Goal: Task Accomplishment & Management: Use online tool/utility

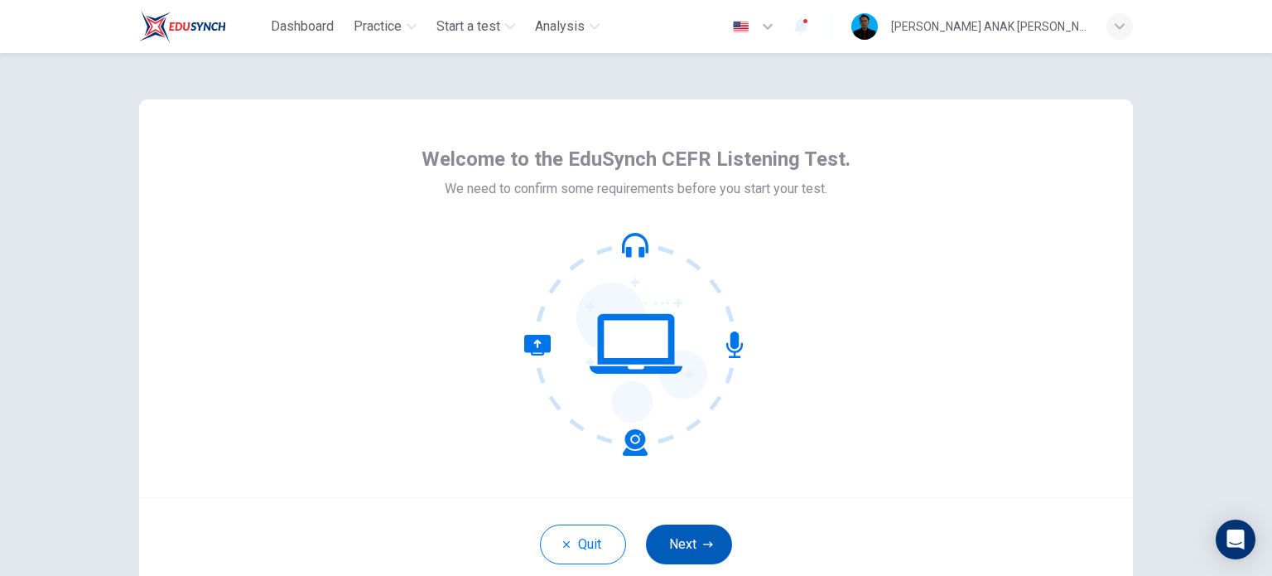
click at [686, 540] on button "Next" at bounding box center [689, 544] width 86 height 40
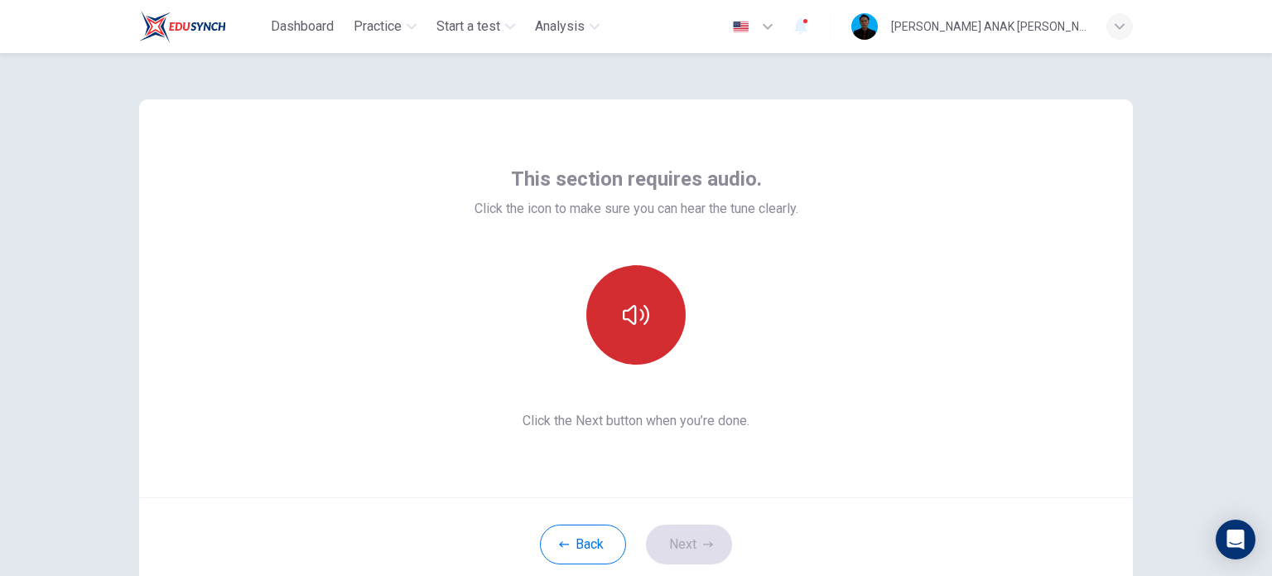
click at [627, 303] on icon "button" at bounding box center [636, 315] width 27 height 27
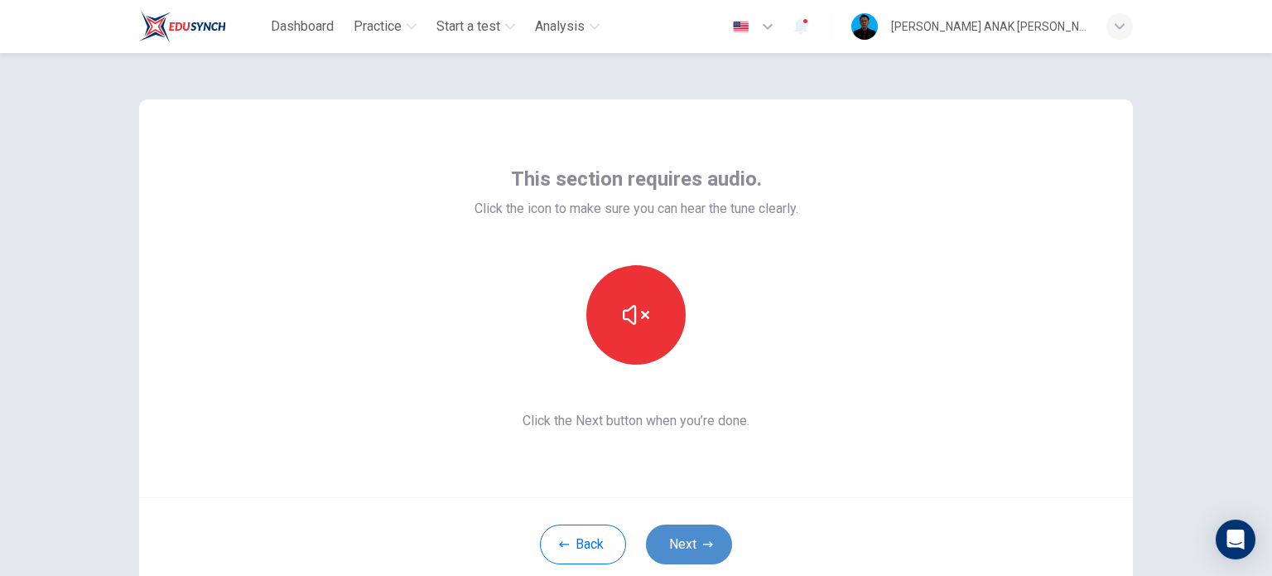
click at [708, 541] on icon "button" at bounding box center [708, 544] width 10 height 10
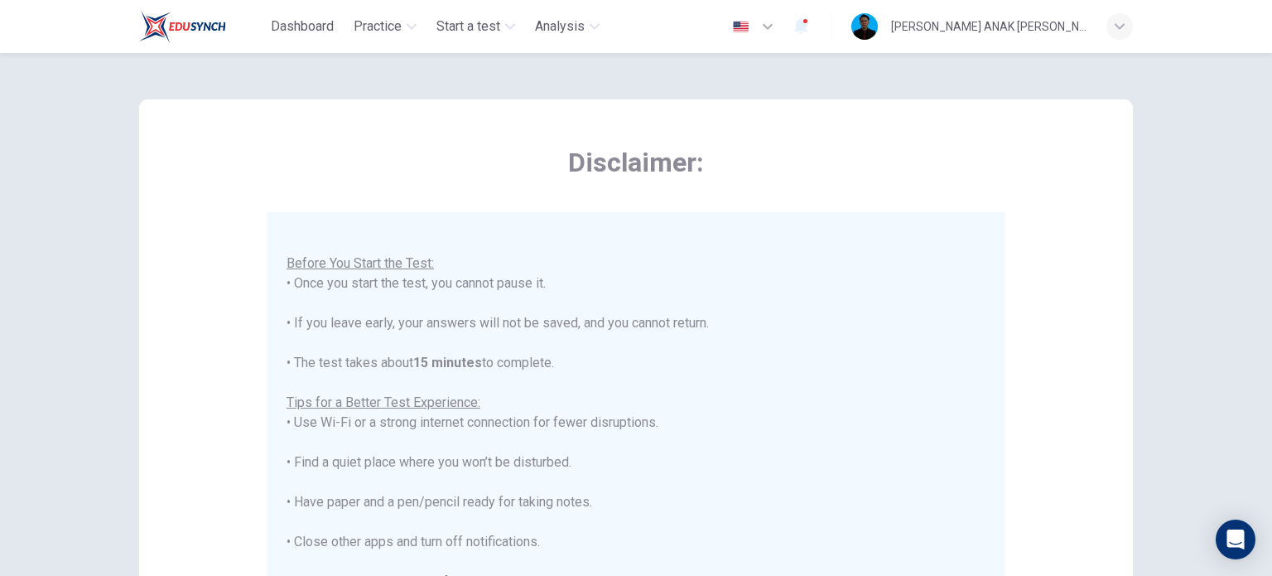
scroll to position [19, 0]
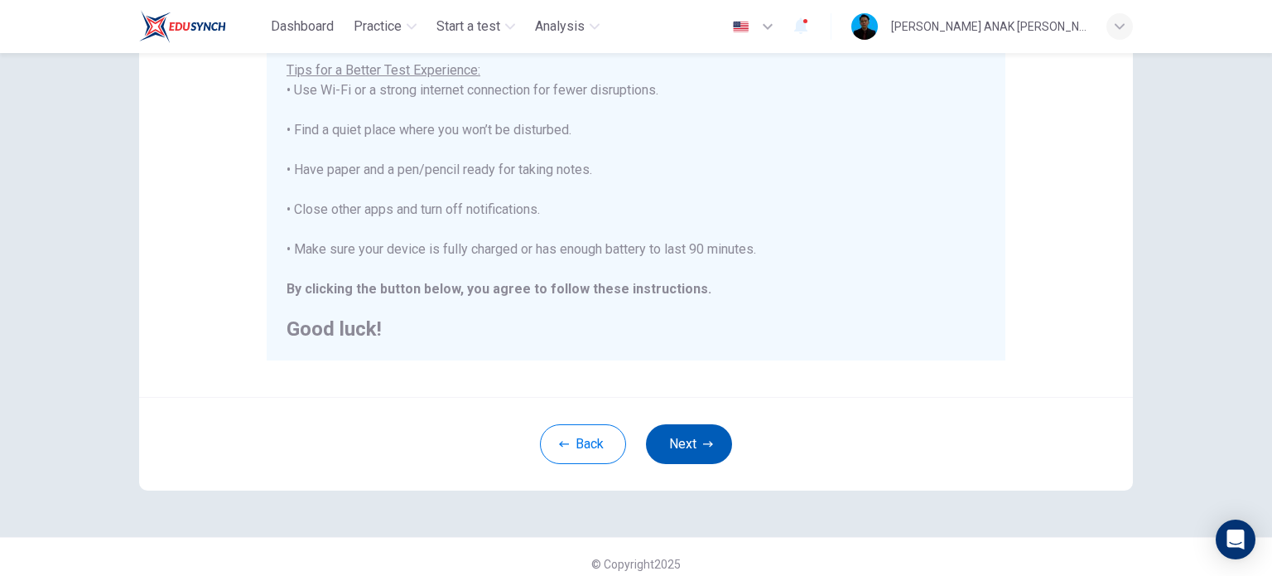
click at [697, 442] on button "Next" at bounding box center [689, 444] width 86 height 40
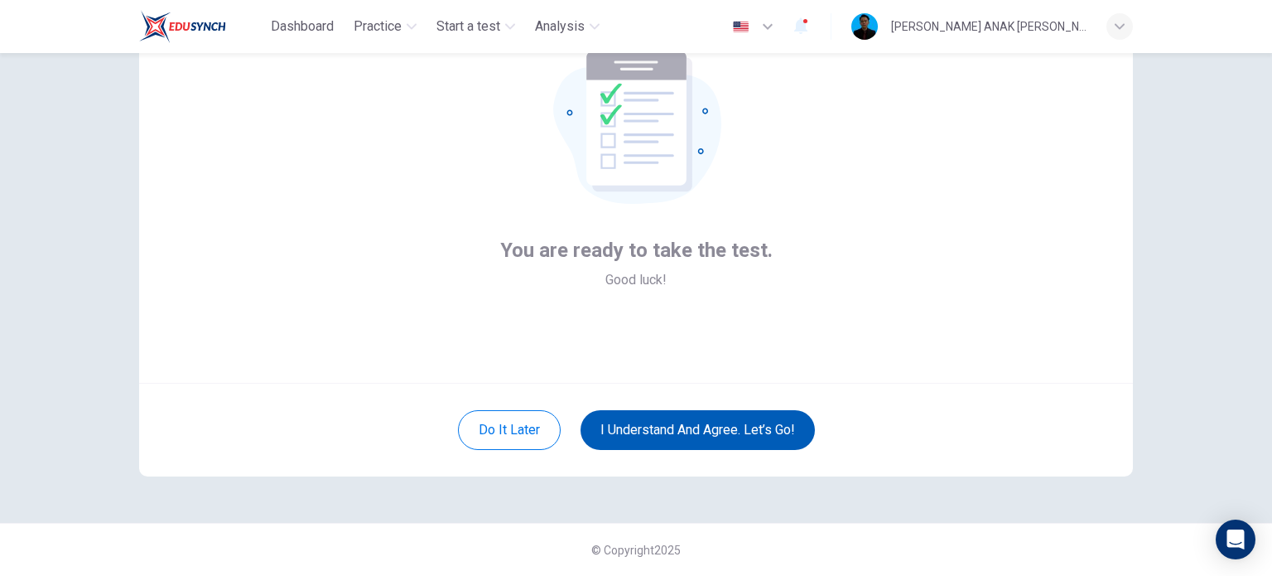
scroll to position [113, 0]
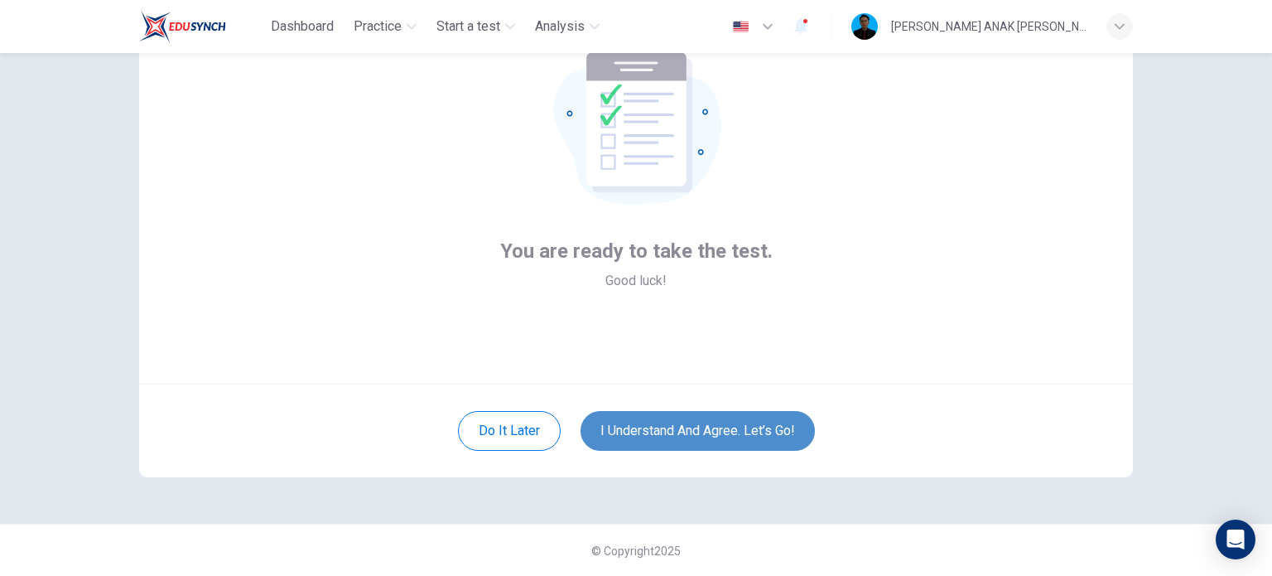
click at [657, 437] on button "I understand and agree. Let’s go!" at bounding box center [698, 431] width 234 height 40
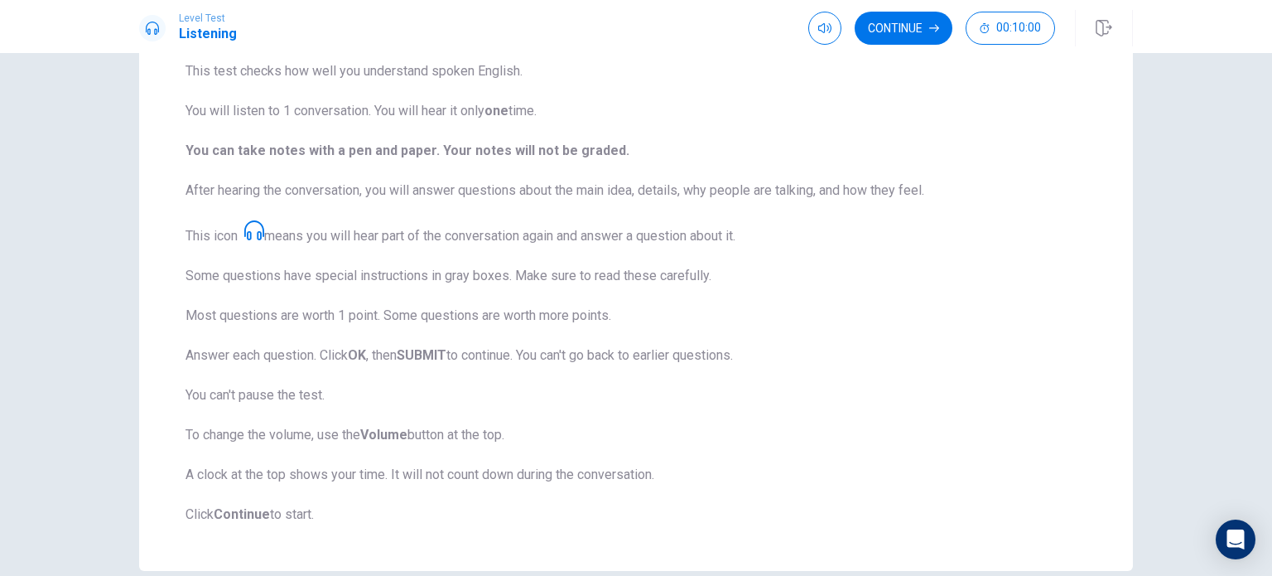
scroll to position [135, 0]
click at [886, 31] on button "Continue" at bounding box center [904, 28] width 98 height 33
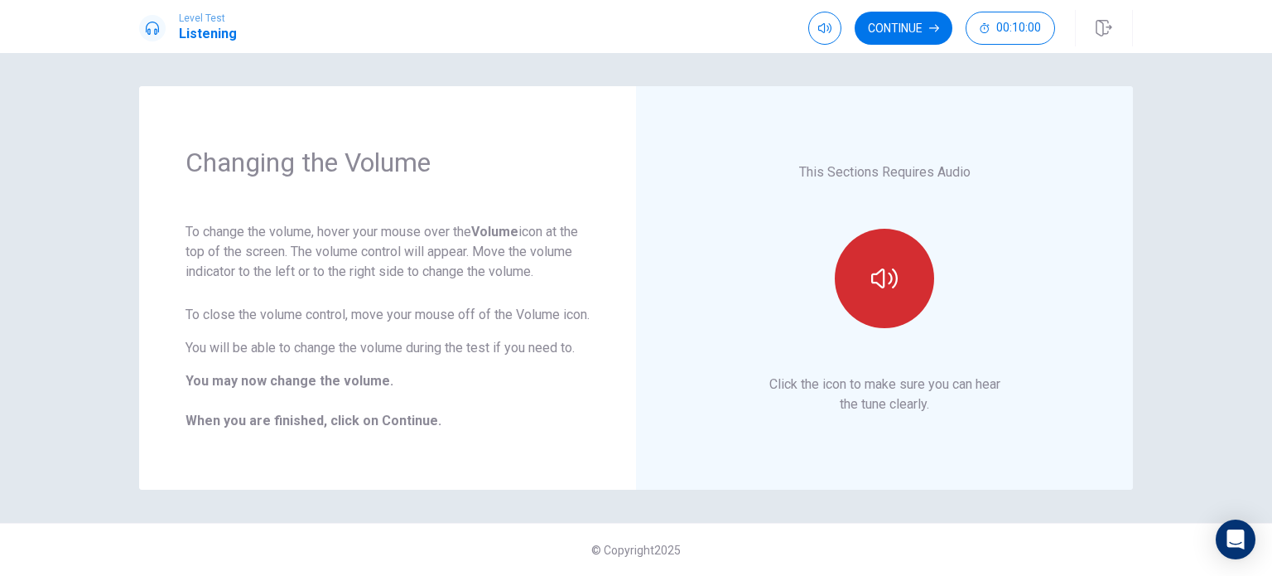
click at [905, 321] on button "button" at bounding box center [884, 278] width 99 height 99
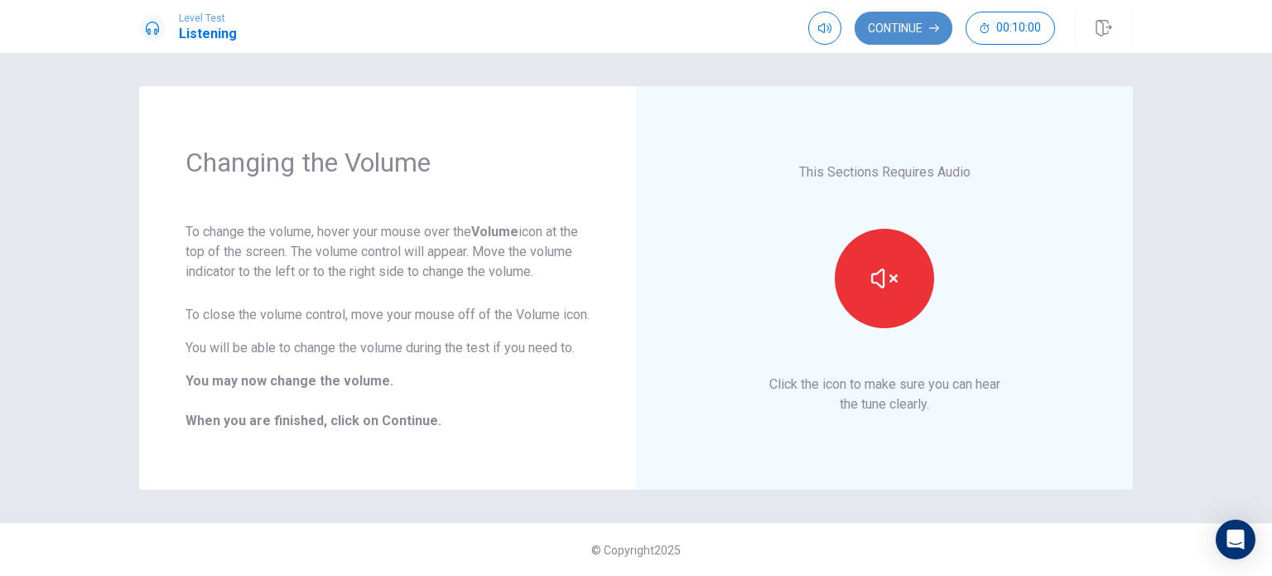
click at [896, 20] on button "Continue" at bounding box center [904, 28] width 98 height 33
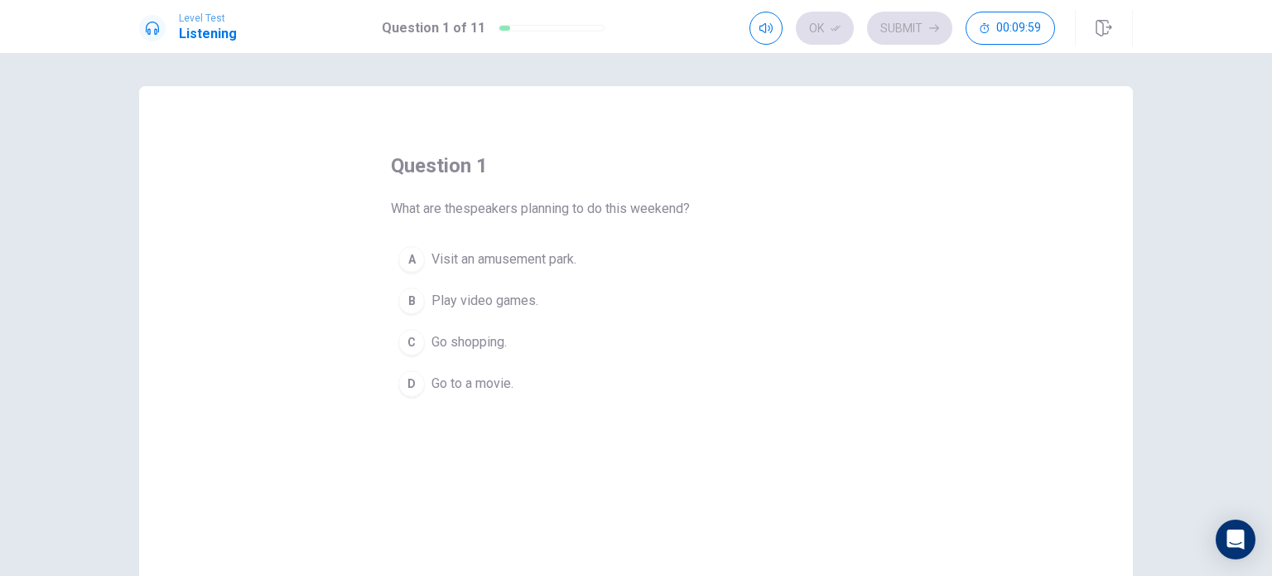
click at [474, 266] on span "Visit an amusement park." at bounding box center [504, 259] width 145 height 20
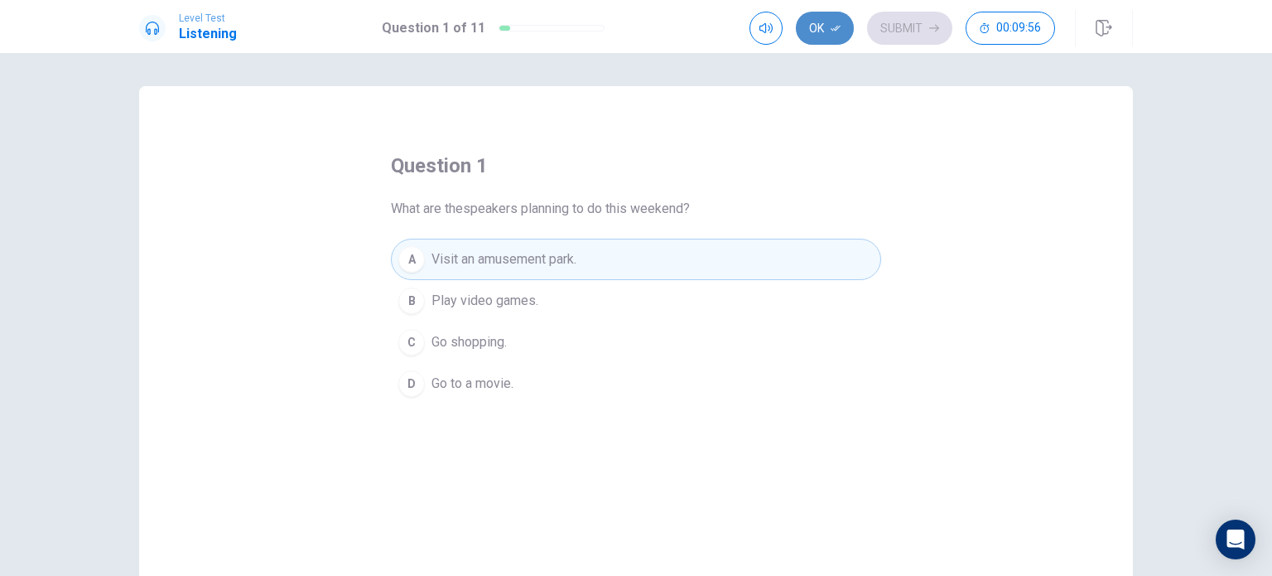
click at [825, 27] on button "Ok" at bounding box center [825, 28] width 58 height 33
click at [914, 36] on button "Submit" at bounding box center [909, 28] width 85 height 33
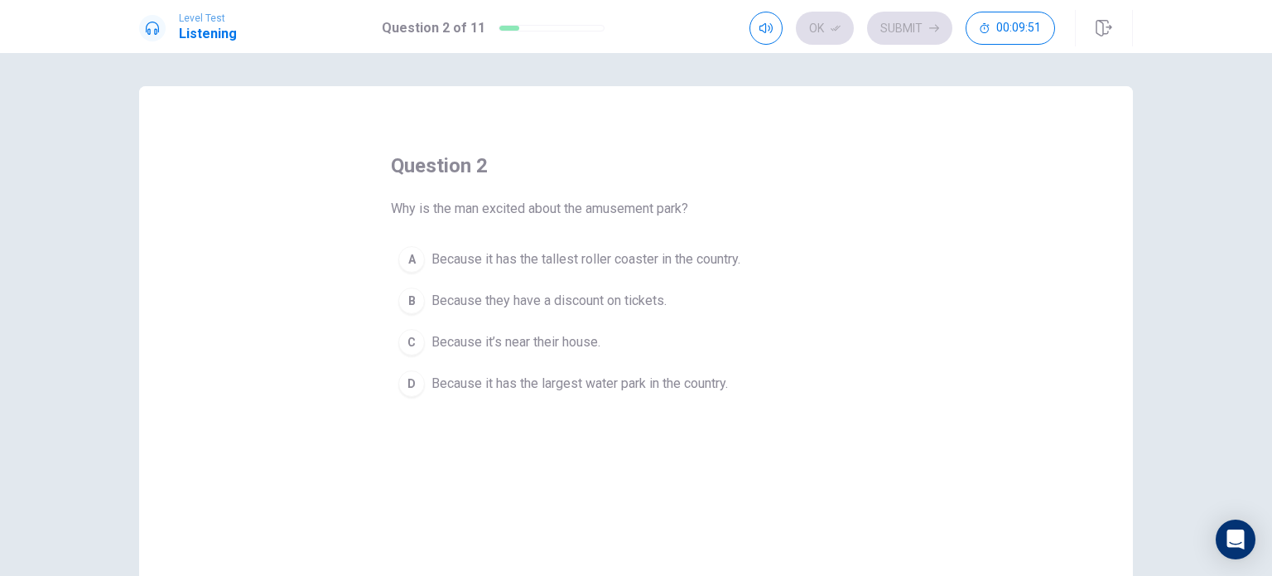
click at [533, 264] on span "Because it has the tallest roller coaster in the country." at bounding box center [586, 259] width 309 height 20
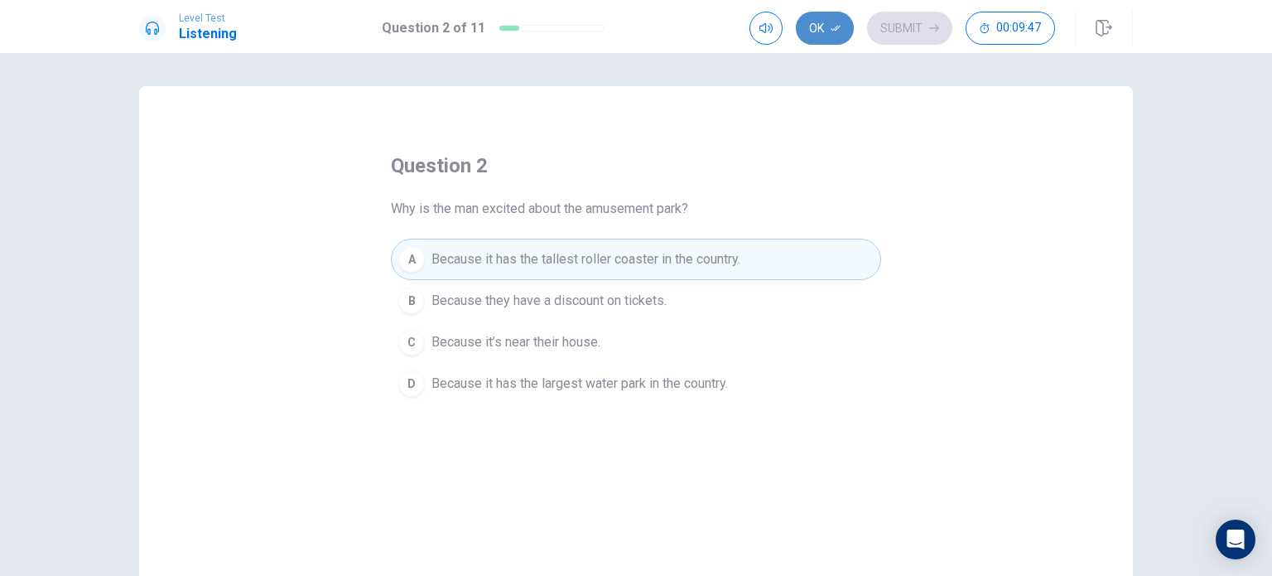
click at [827, 29] on button "Ok" at bounding box center [825, 28] width 58 height 33
click at [920, 23] on button "Submit" at bounding box center [909, 28] width 85 height 33
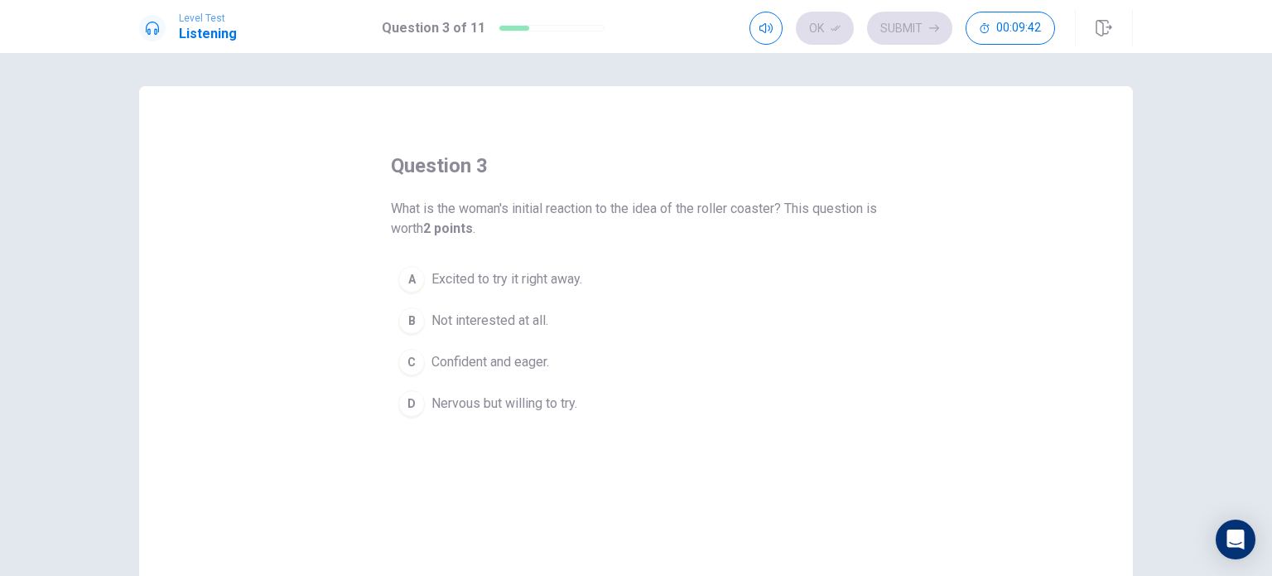
click at [706, 211] on span "What is the woman's initial reaction to the idea of the roller coaster? This qu…" at bounding box center [636, 219] width 490 height 40
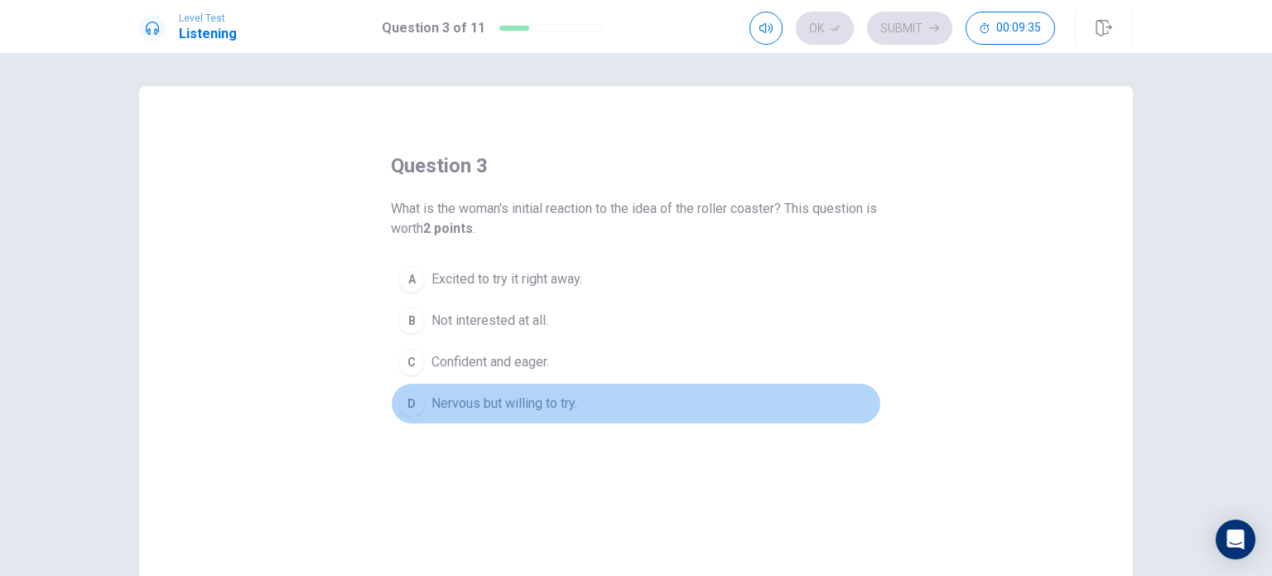
click at [504, 401] on span "Nervous but willing to try." at bounding box center [505, 403] width 146 height 20
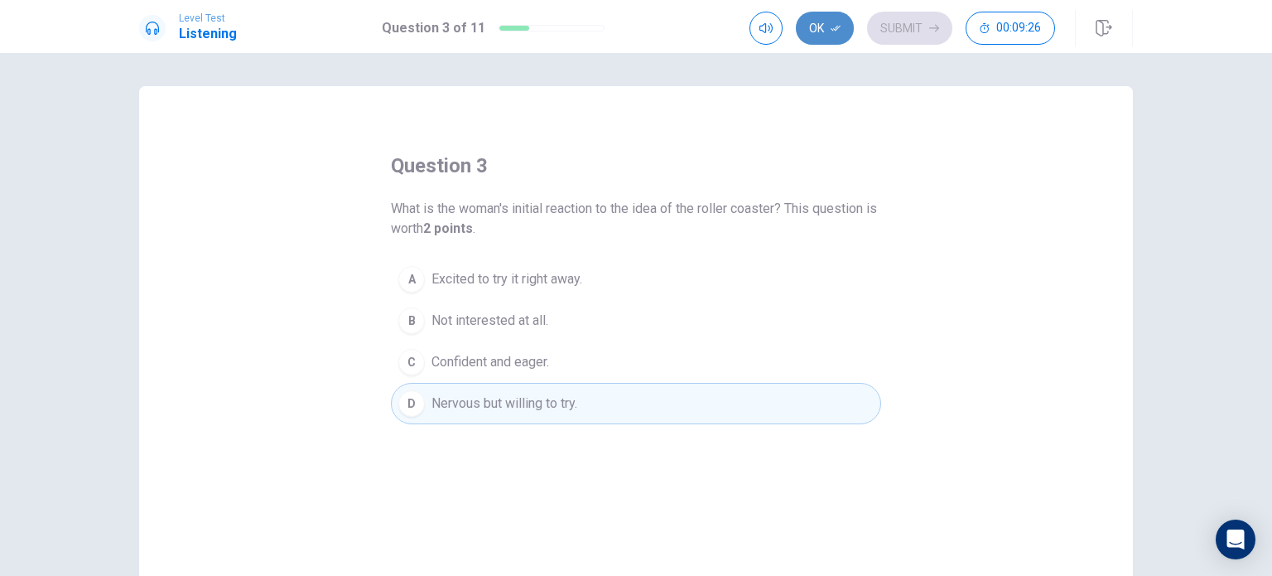
click at [838, 27] on icon "button" at bounding box center [836, 29] width 10 height 6
click at [921, 27] on button "Submit" at bounding box center [909, 28] width 85 height 33
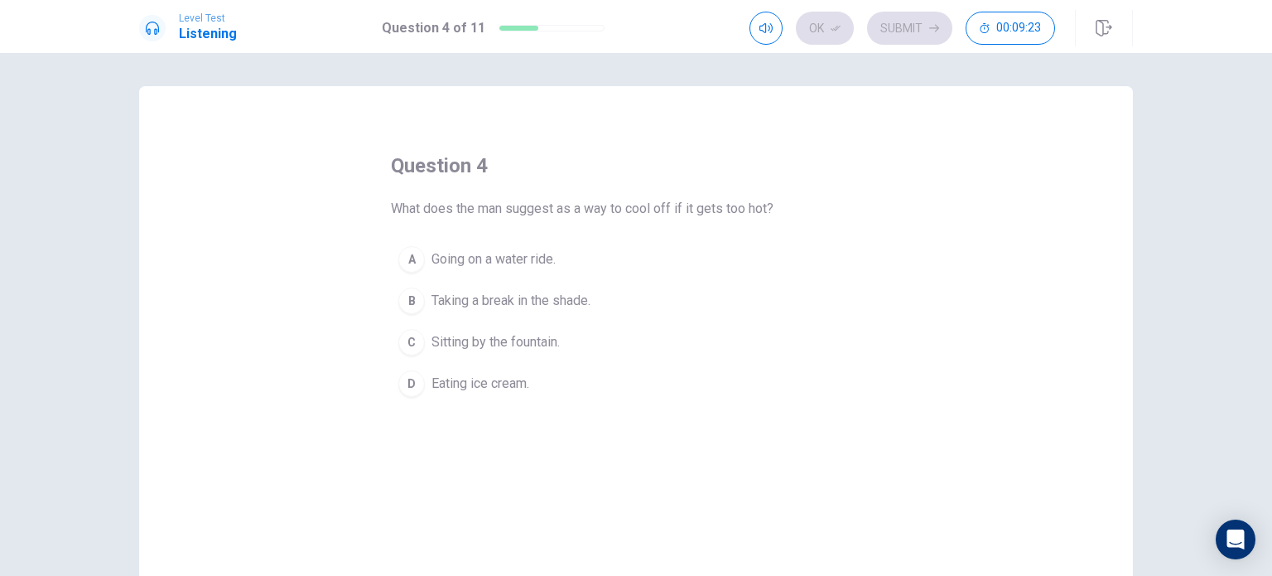
click at [517, 262] on span "Going on a water ride." at bounding box center [494, 259] width 124 height 20
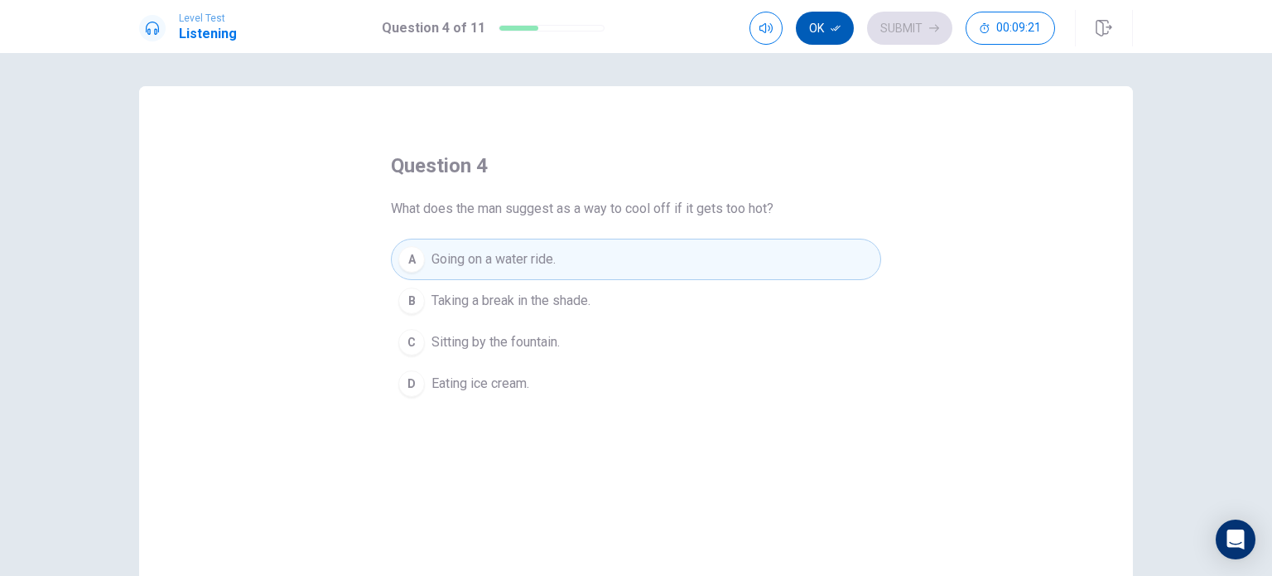
click at [830, 28] on button "Ok" at bounding box center [825, 28] width 58 height 33
click at [900, 31] on button "Submit" at bounding box center [909, 28] width 85 height 33
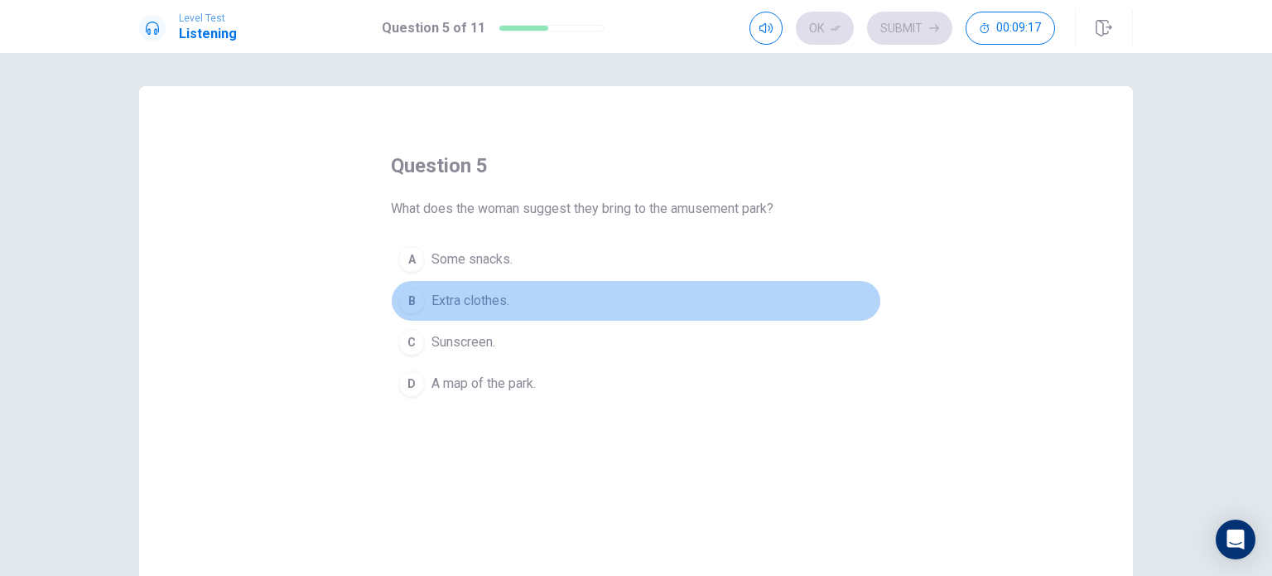
click at [474, 297] on span "Extra clothes." at bounding box center [471, 301] width 78 height 20
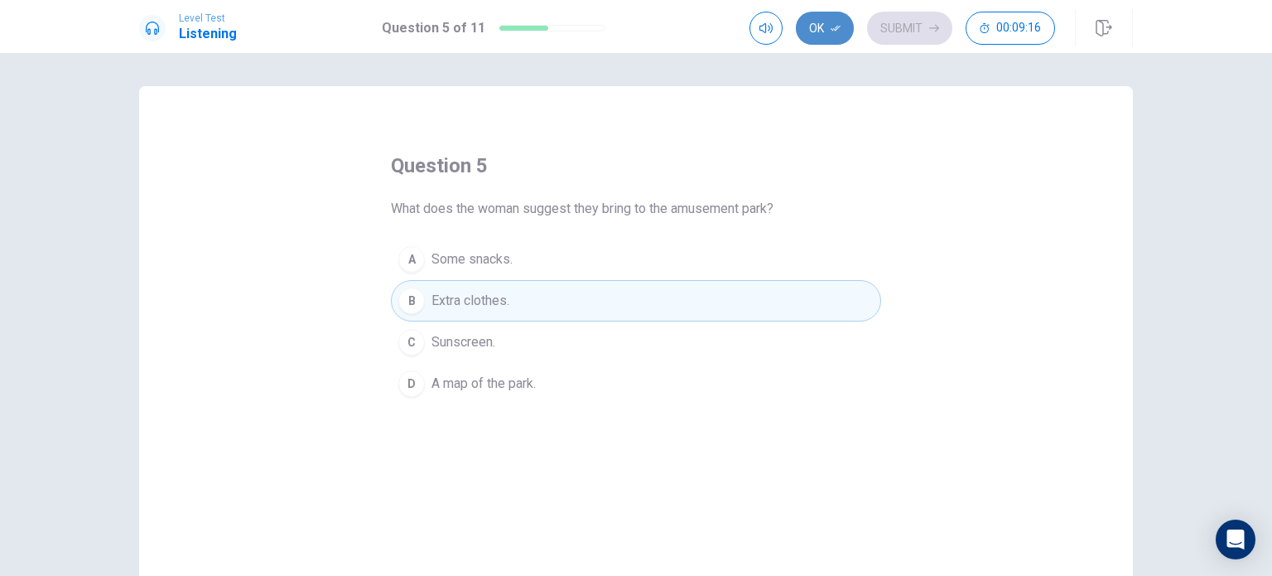
click at [817, 31] on button "Ok" at bounding box center [825, 28] width 58 height 33
click at [920, 32] on button "Submit" at bounding box center [909, 28] width 85 height 33
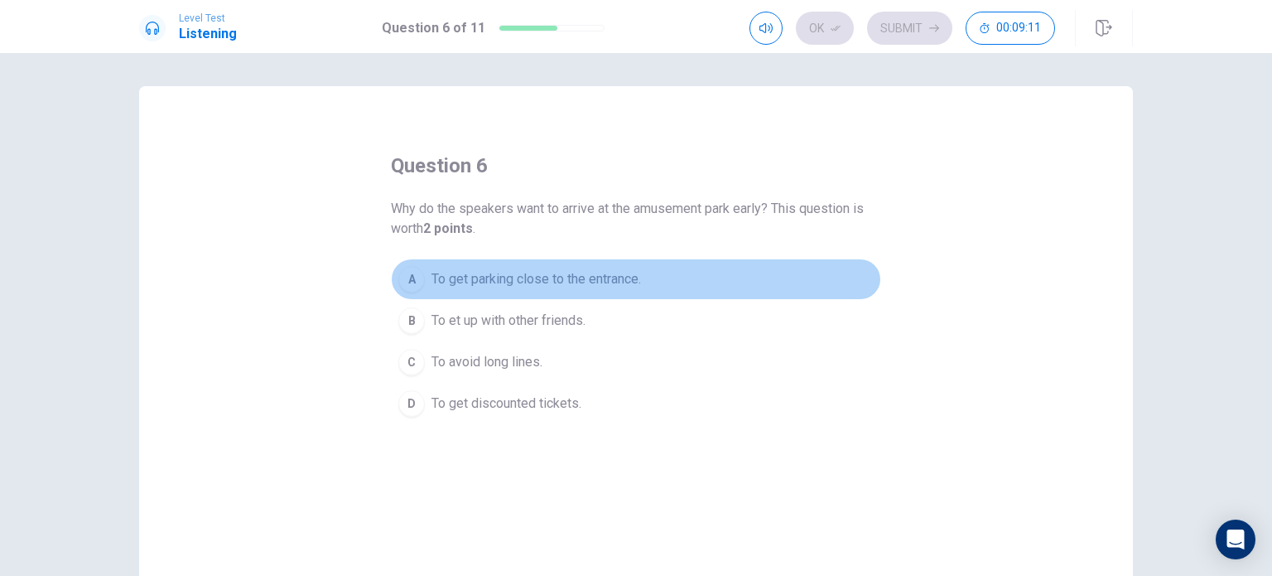
click at [573, 277] on span "To get parking close to the entrance." at bounding box center [537, 279] width 210 height 20
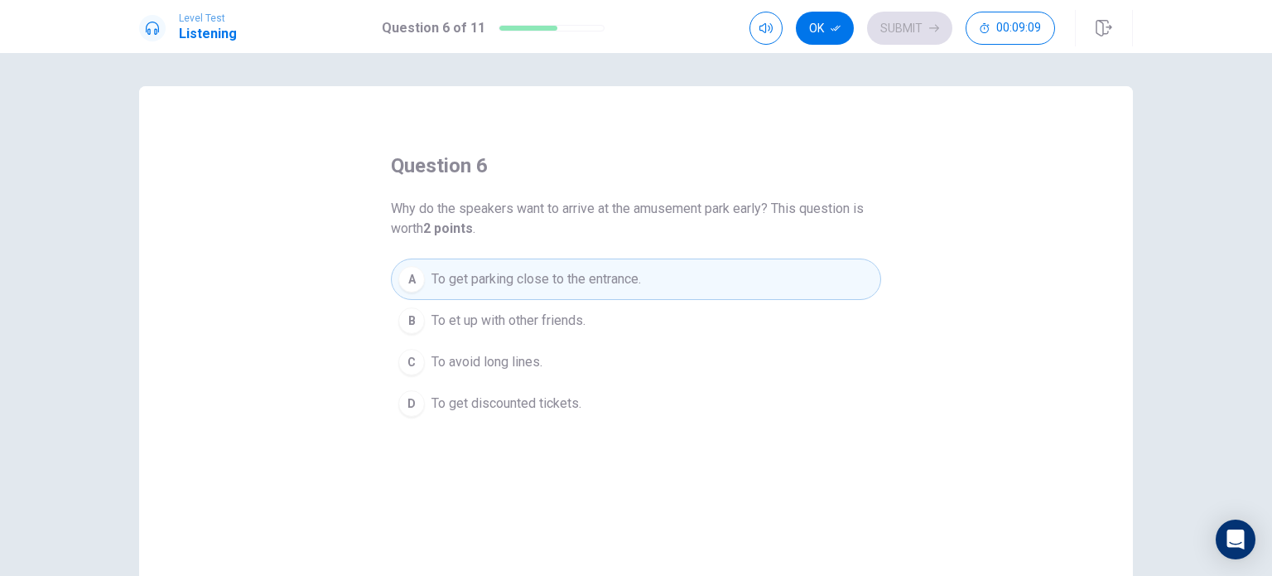
click at [519, 367] on span "To avoid long lines." at bounding box center [487, 362] width 111 height 20
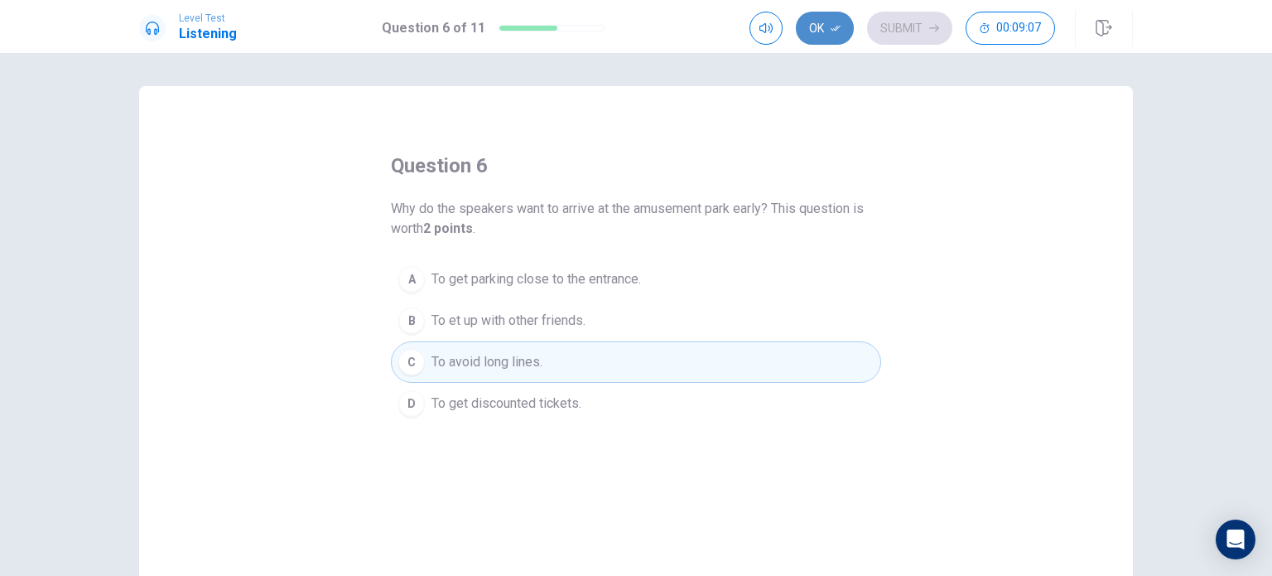
click at [818, 29] on button "Ok" at bounding box center [825, 28] width 58 height 33
click at [911, 26] on button "Submit" at bounding box center [909, 28] width 85 height 33
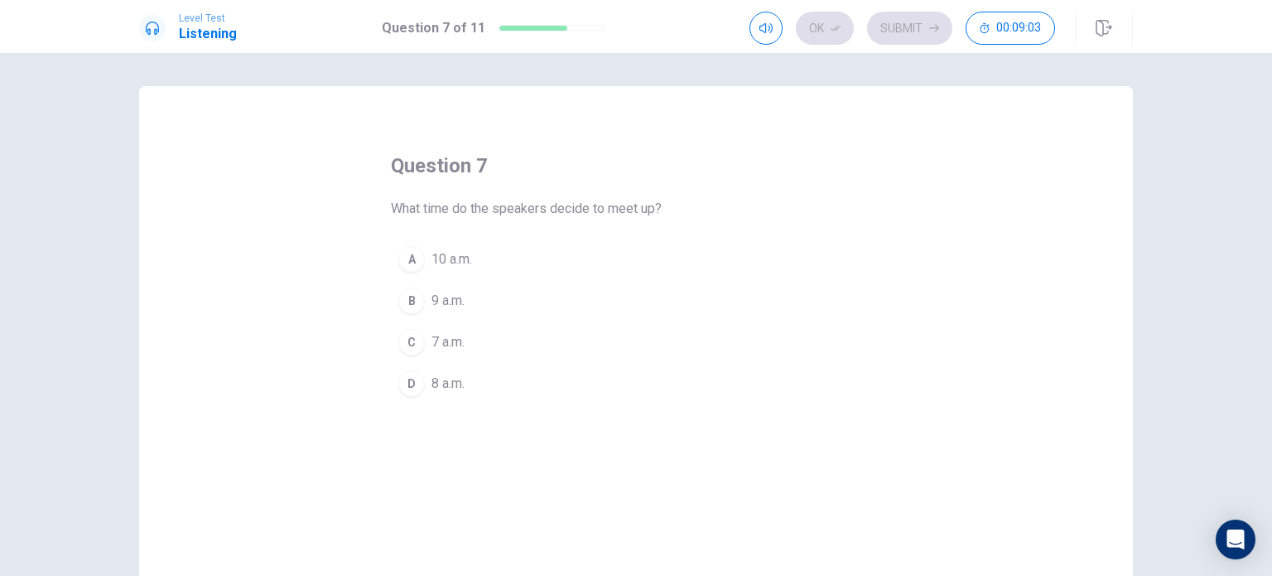
drag, startPoint x: 443, startPoint y: 308, endPoint x: 525, endPoint y: 258, distance: 96.3
click at [443, 307] on span "9 a.m." at bounding box center [448, 301] width 33 height 20
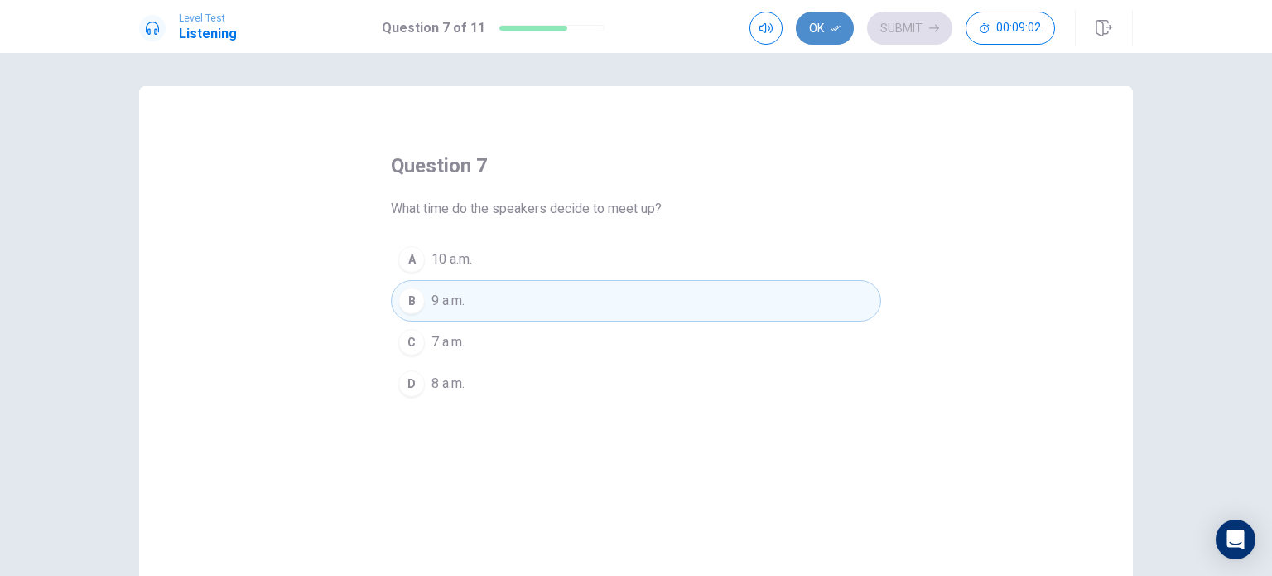
click at [833, 31] on icon "button" at bounding box center [836, 28] width 10 height 10
click at [919, 30] on button "Submit" at bounding box center [909, 28] width 85 height 33
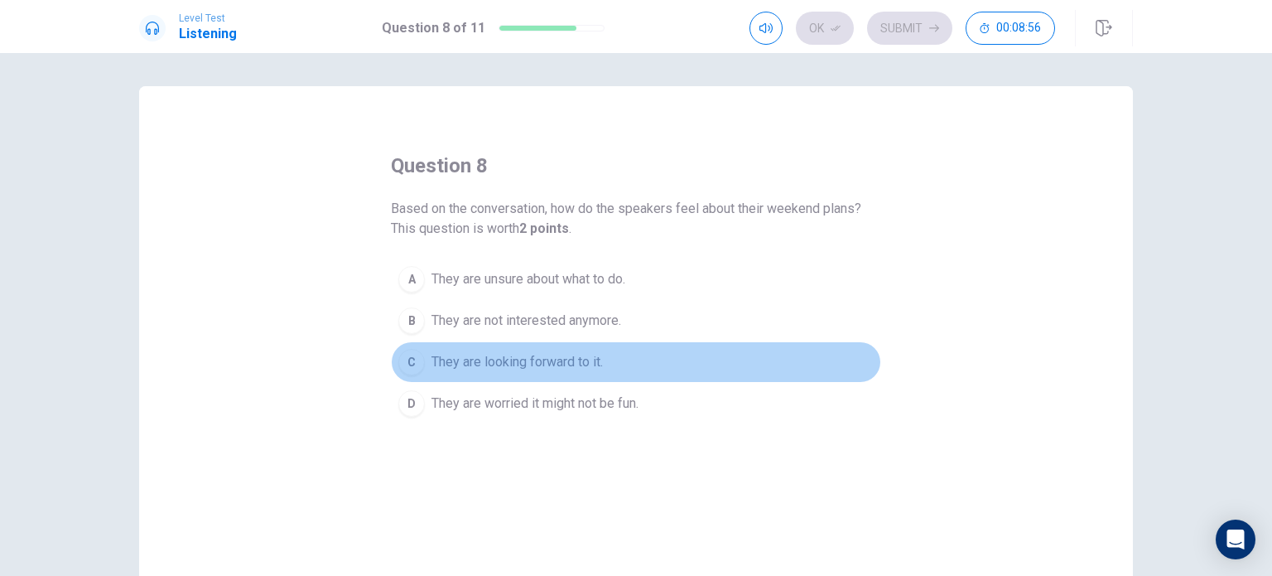
click at [532, 365] on span "They are looking forward to it." at bounding box center [517, 362] width 171 height 20
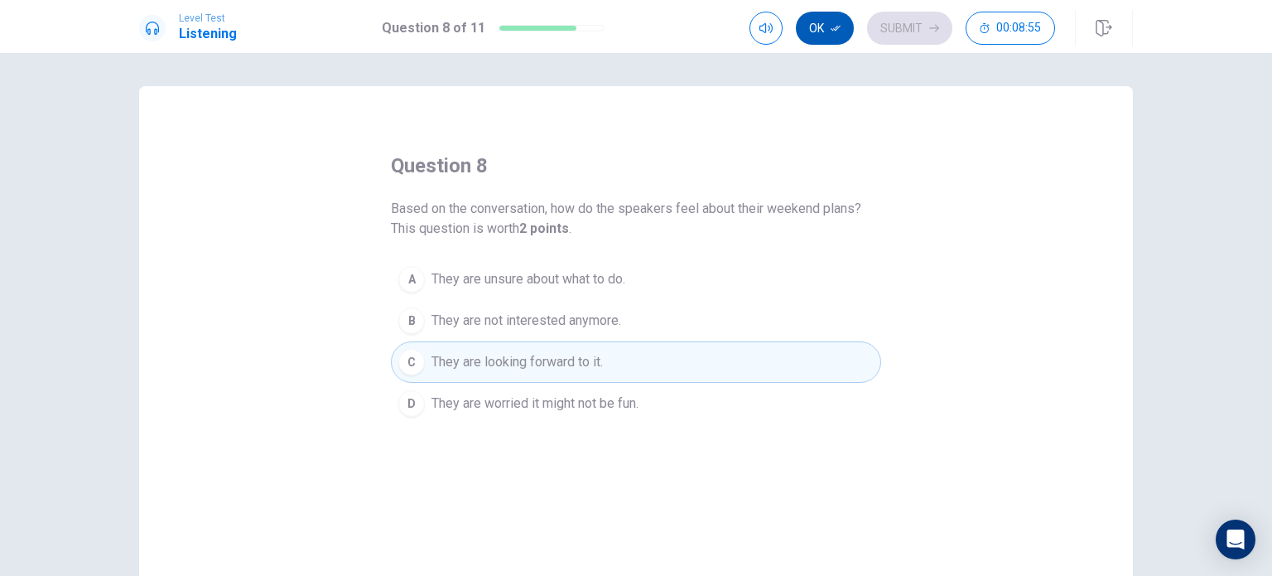
click at [818, 28] on button "Ok" at bounding box center [825, 28] width 58 height 33
click at [938, 27] on icon "button" at bounding box center [934, 28] width 10 height 7
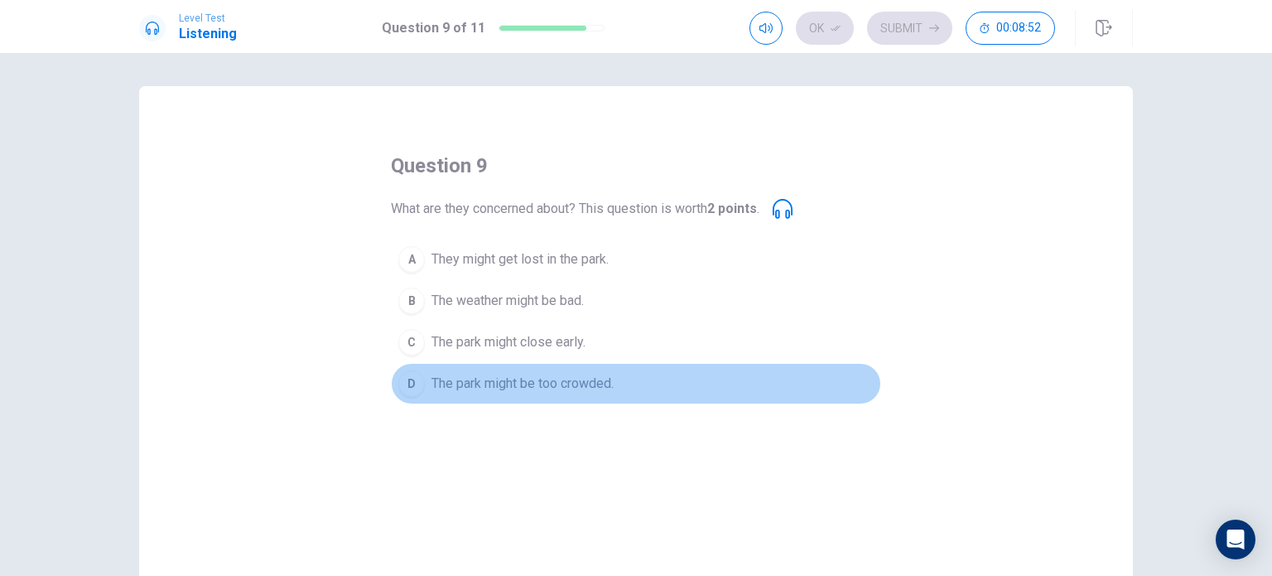
click at [534, 388] on span "The park might be too crowded." at bounding box center [523, 384] width 182 height 20
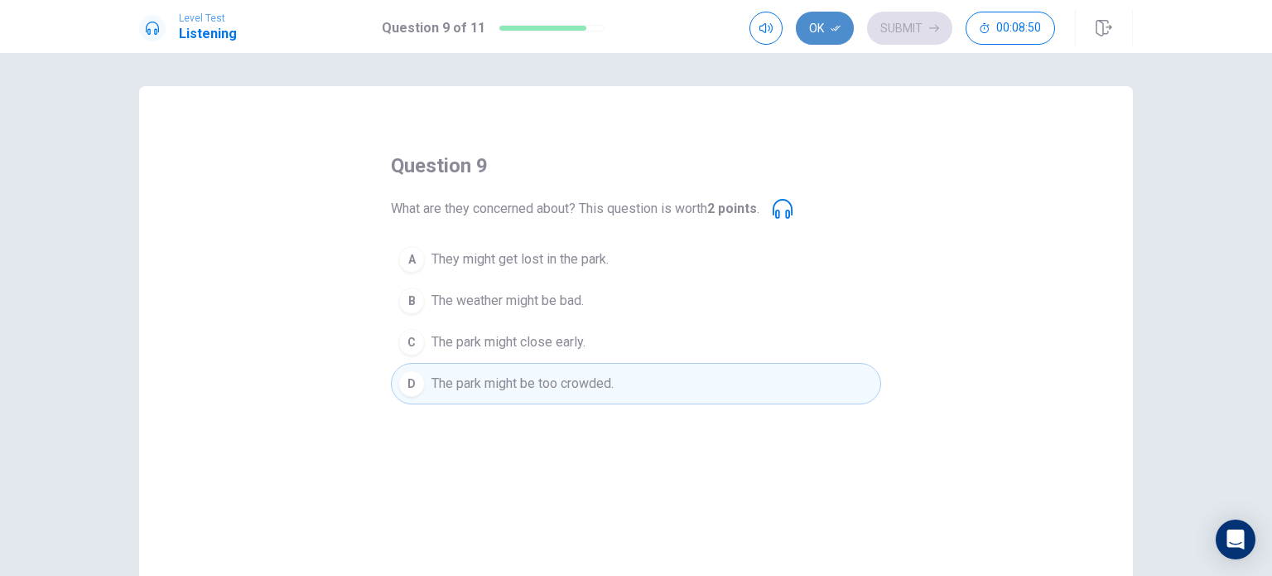
click at [818, 25] on button "Ok" at bounding box center [825, 28] width 58 height 33
click at [941, 26] on button "Submit" at bounding box center [909, 28] width 85 height 33
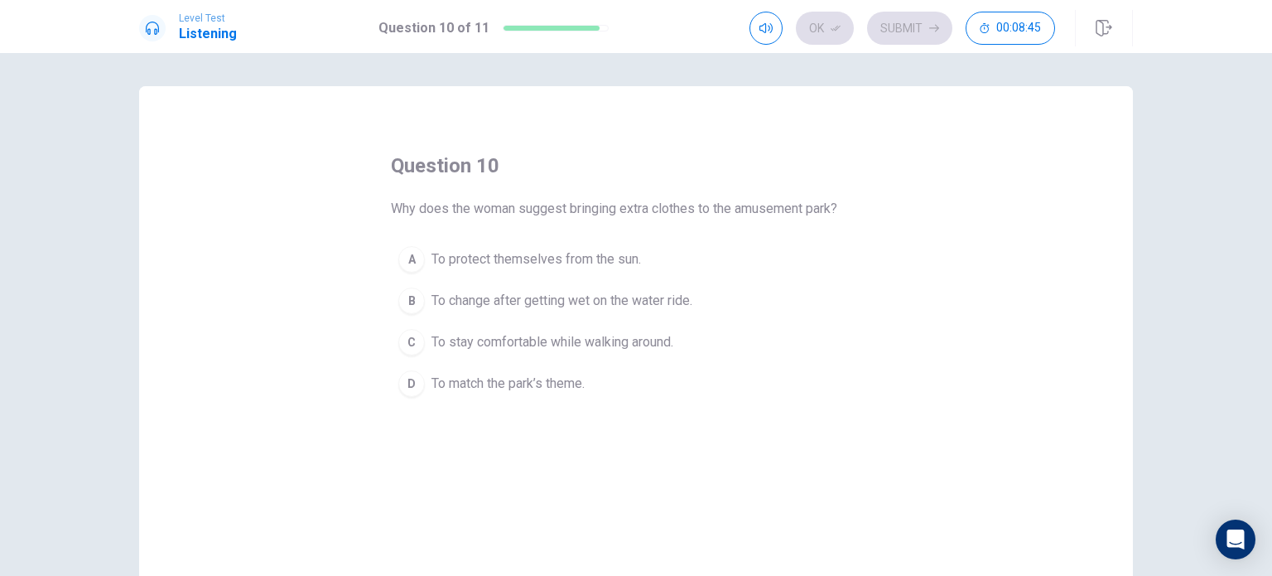
click at [551, 303] on span "To change after getting wet on the water ride." at bounding box center [562, 301] width 261 height 20
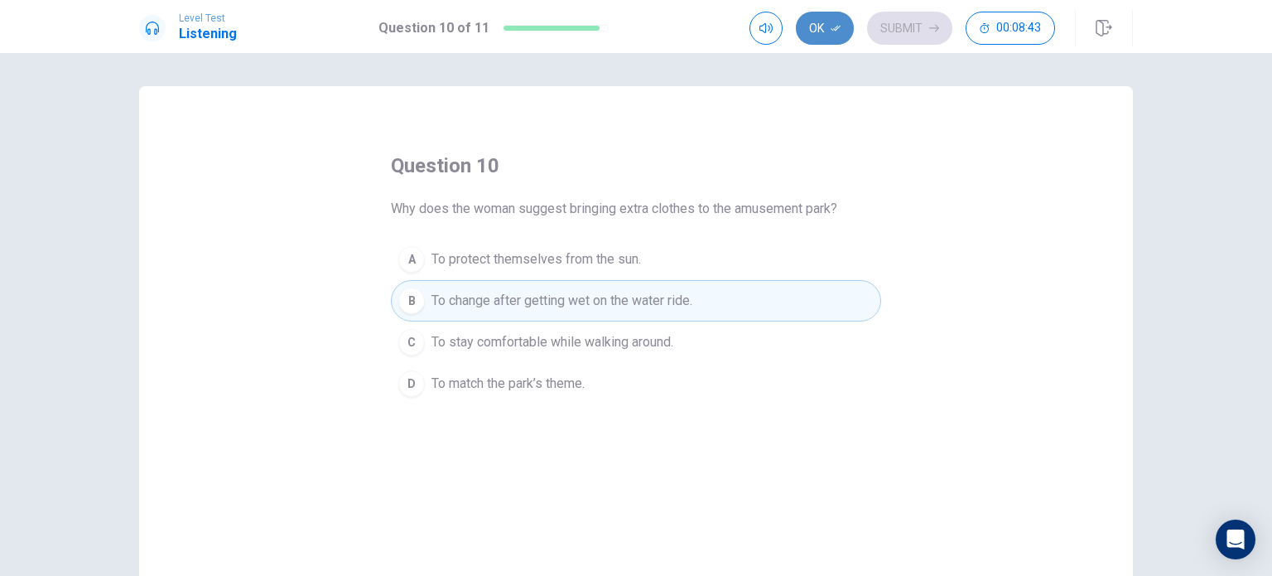
click at [822, 24] on button "Ok" at bounding box center [825, 28] width 58 height 33
click at [907, 25] on button "Submit" at bounding box center [909, 28] width 85 height 33
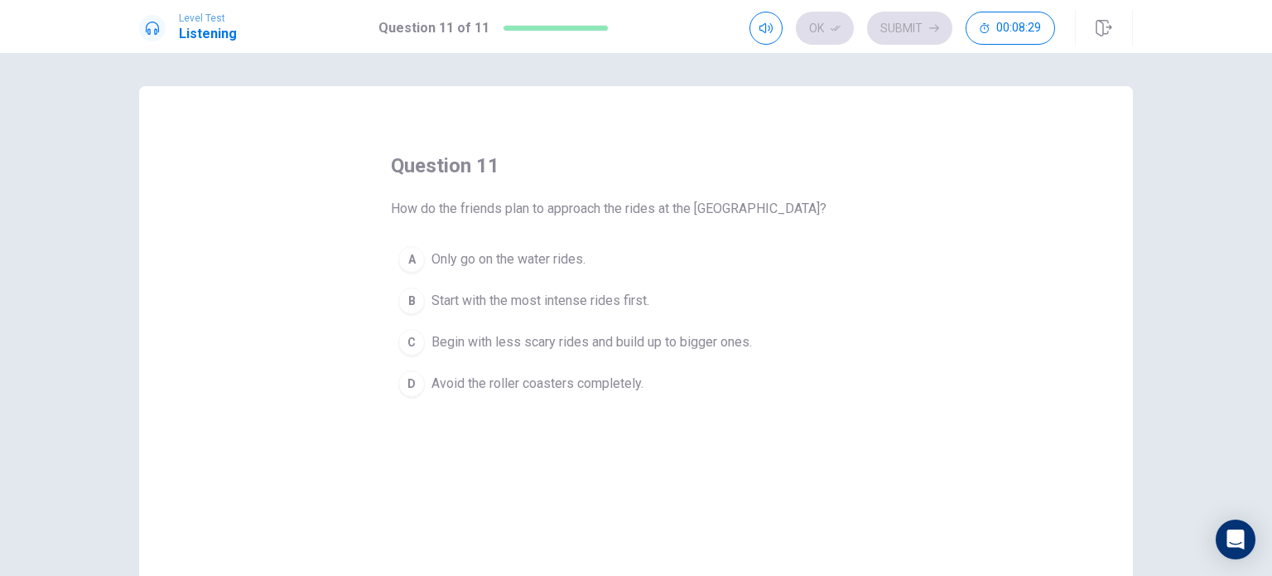
click at [550, 265] on span "Only go on the water rides." at bounding box center [509, 259] width 154 height 20
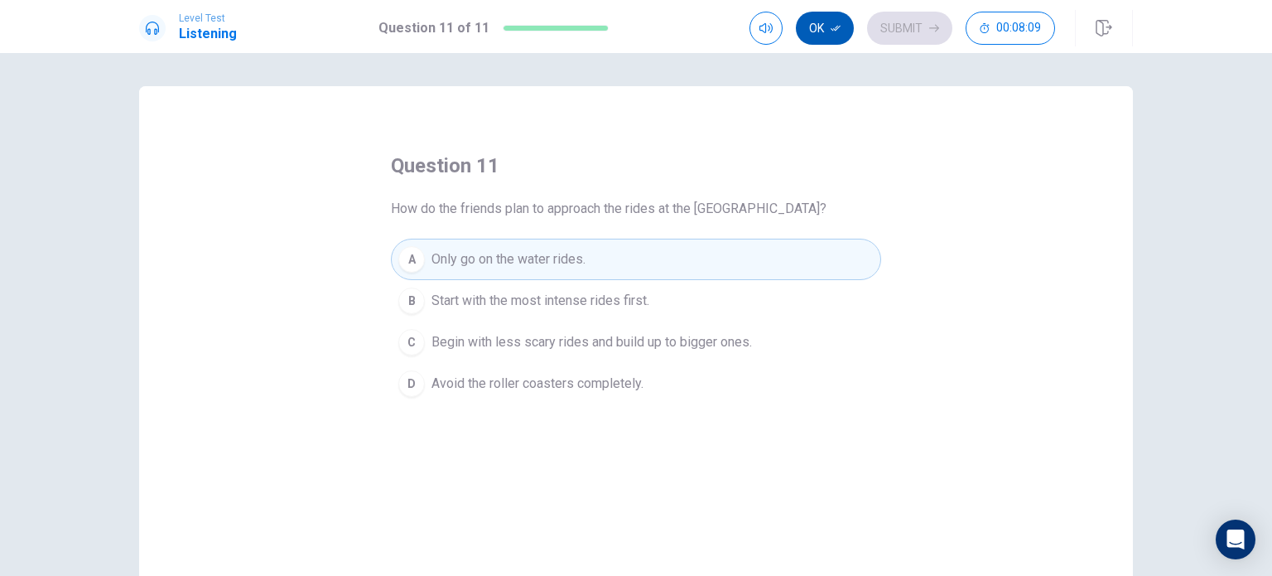
click at [831, 39] on button "Ok" at bounding box center [825, 28] width 58 height 33
click at [895, 29] on button "Submit" at bounding box center [909, 28] width 85 height 33
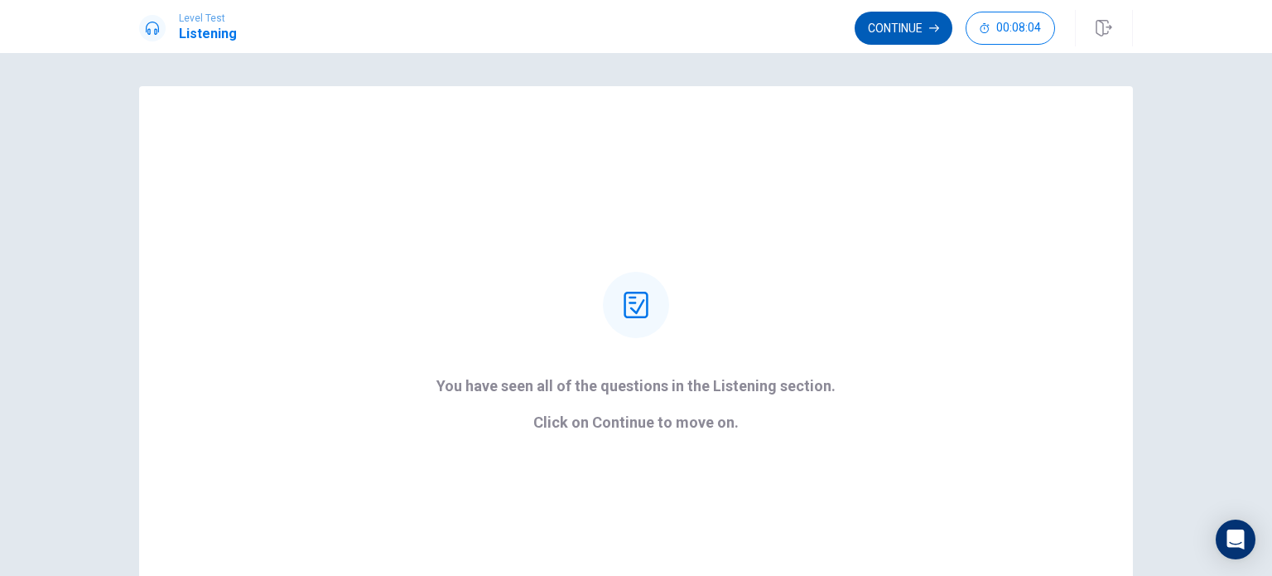
click at [904, 31] on button "Continue" at bounding box center [904, 28] width 98 height 33
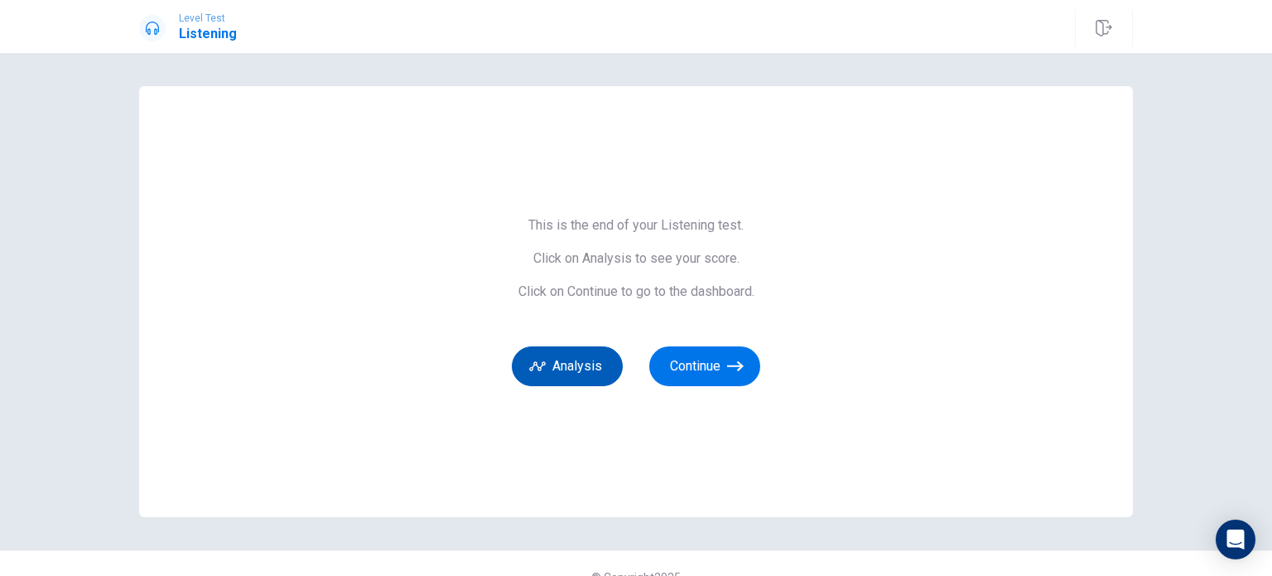
click at [599, 369] on button "Analysis" at bounding box center [567, 366] width 111 height 40
